Goal: Check status

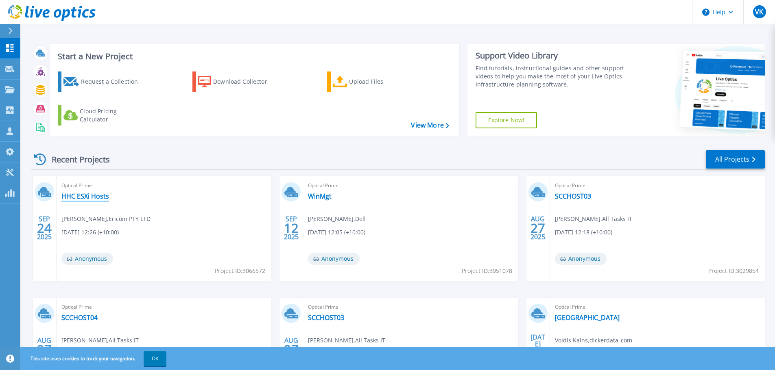
click at [96, 196] on link "HHC ESXi Hosts" at bounding box center [85, 196] width 48 height 8
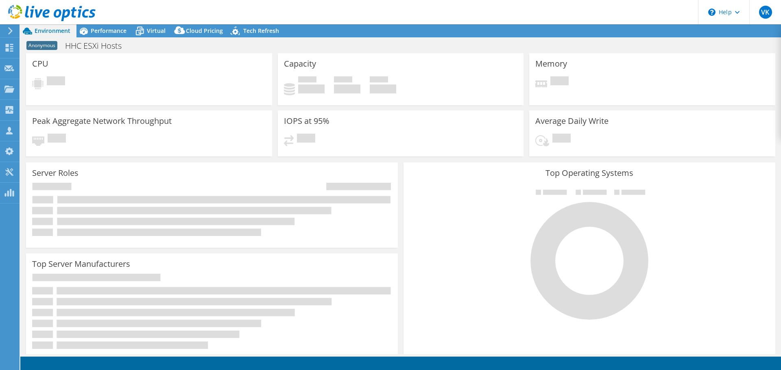
select select "USD"
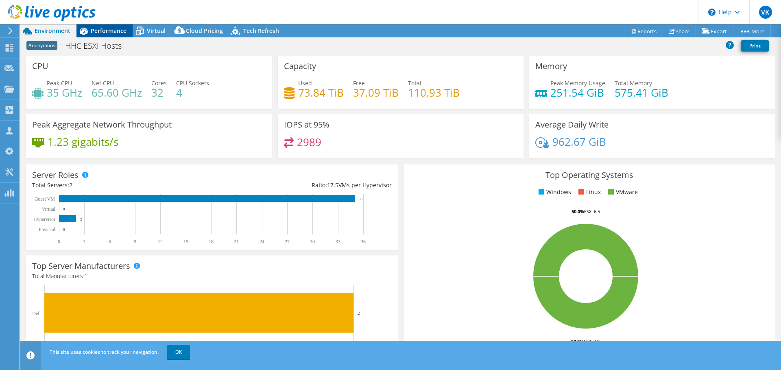
click at [109, 28] on span "Performance" at bounding box center [109, 31] width 36 height 8
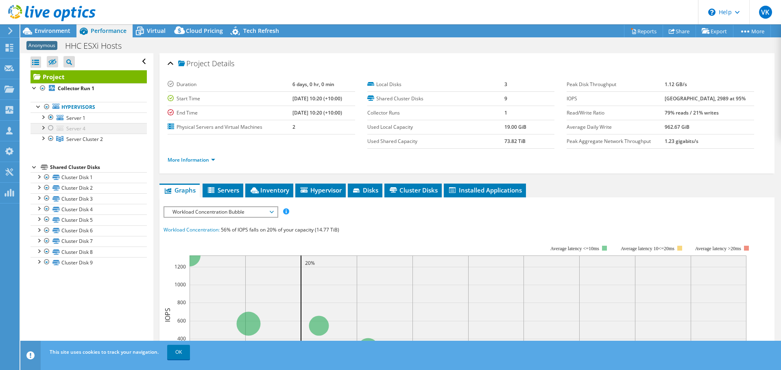
click at [50, 128] on div at bounding box center [51, 128] width 8 height 10
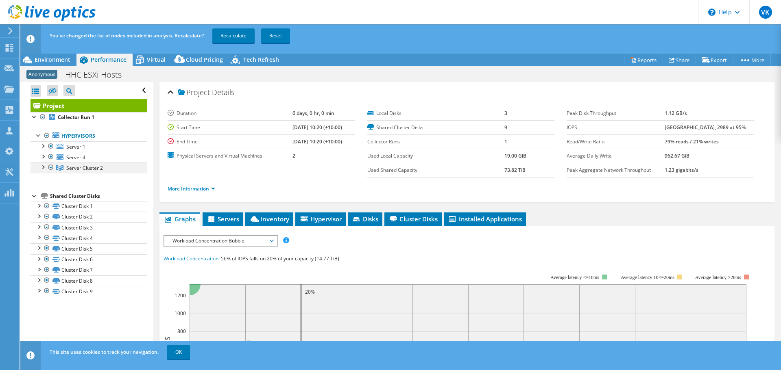
click at [43, 167] on div at bounding box center [43, 167] width 8 height 8
click at [53, 190] on div at bounding box center [55, 189] width 8 height 10
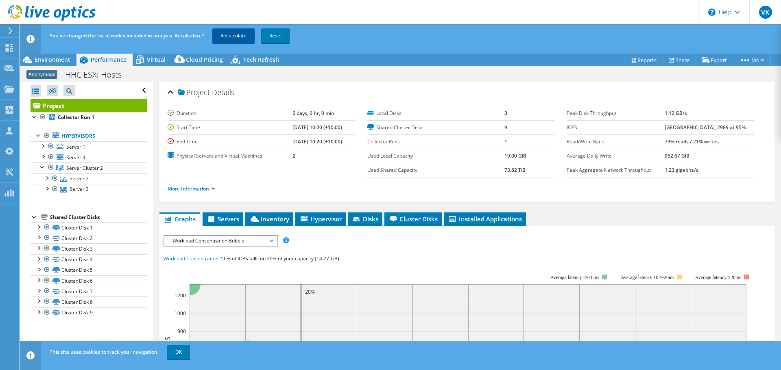
click at [226, 36] on link "Recalculate" at bounding box center [233, 35] width 42 height 15
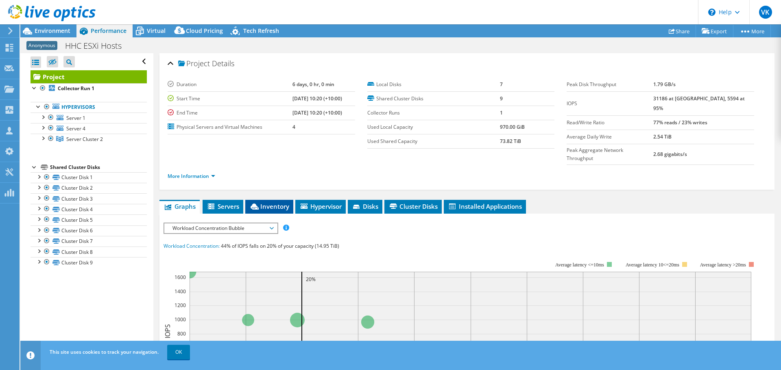
click at [250, 203] on span "Inventory" at bounding box center [269, 207] width 40 height 8
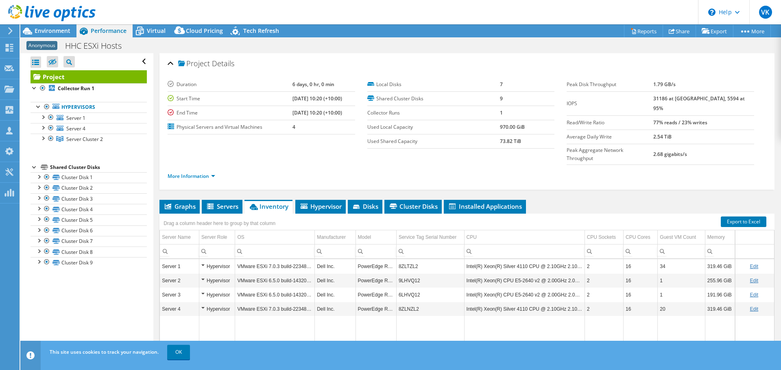
scroll to position [47, 0]
